Goal: Browse casually

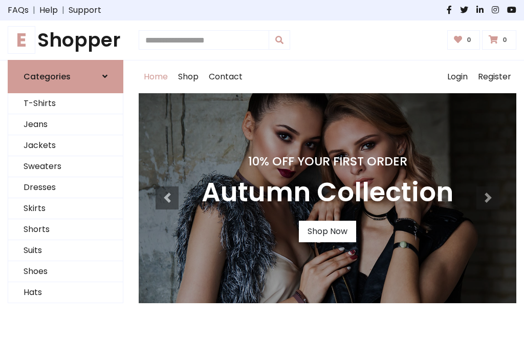
click at [262, 168] on h4 "10% Off Your First Order" at bounding box center [328, 161] width 252 height 14
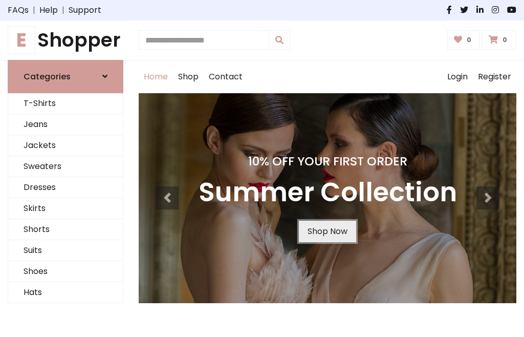
click at [327, 231] on link "Shop Now" at bounding box center [327, 232] width 57 height 22
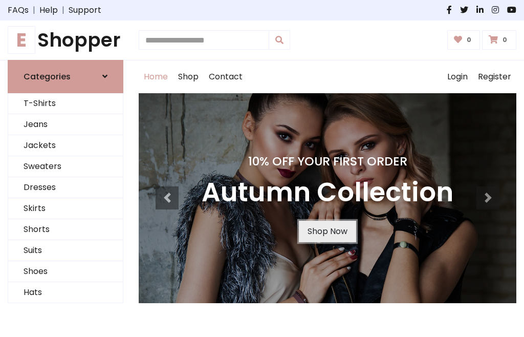
click at [327, 231] on link "Shop Now" at bounding box center [327, 232] width 57 height 22
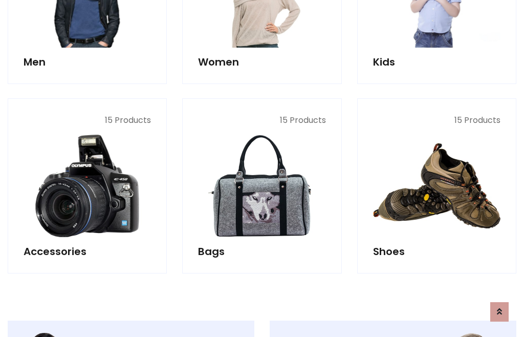
scroll to position [1021, 0]
